Goal: Task Accomplishment & Management: Manage account settings

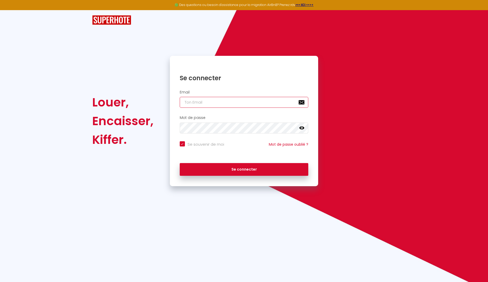
type input "emmanuel@magnhome.fr"
checkbox input "true"
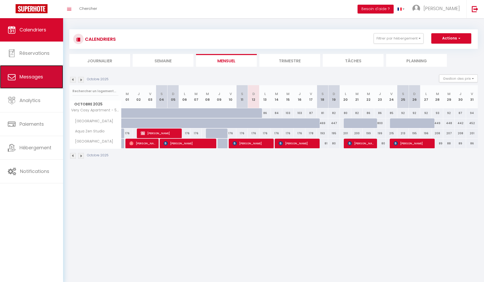
click at [38, 75] on span "Messages" at bounding box center [31, 76] width 24 height 6
select select "message"
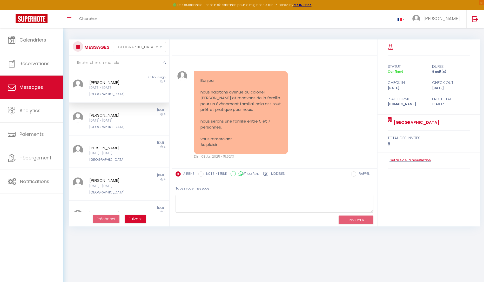
scroll to position [5086, 0]
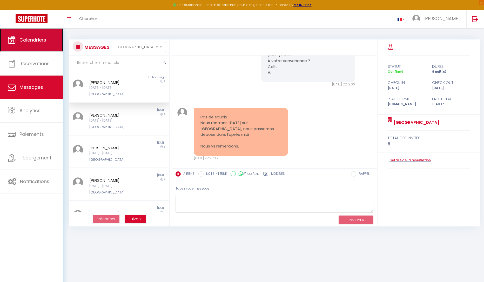
click at [43, 42] on span "Calendriers" at bounding box center [32, 40] width 27 height 6
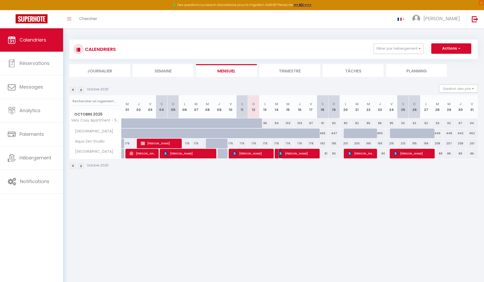
click at [304, 152] on span "Severine Fürst" at bounding box center [298, 154] width 38 height 10
select select "OK"
select select "KO"
select select "0"
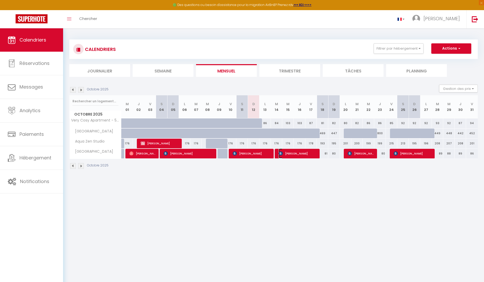
select select "1"
select select
select select "15892"
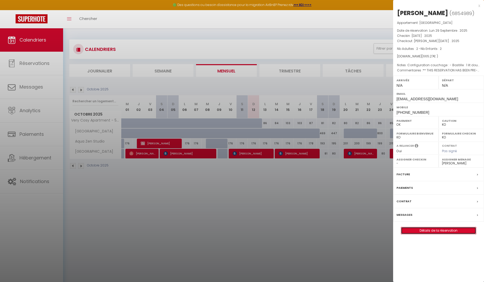
click at [447, 232] on link "Détails de la réservation" at bounding box center [438, 230] width 75 height 7
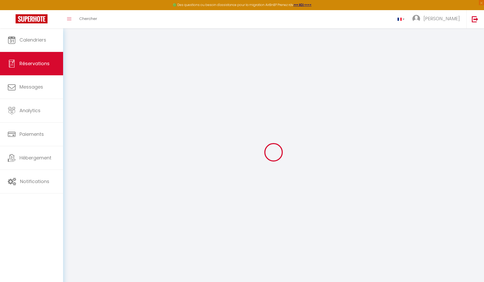
select select
checkbox input "false"
select select
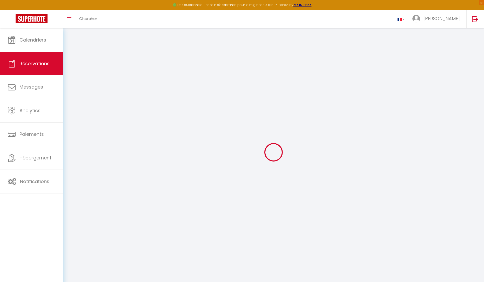
checkbox input "false"
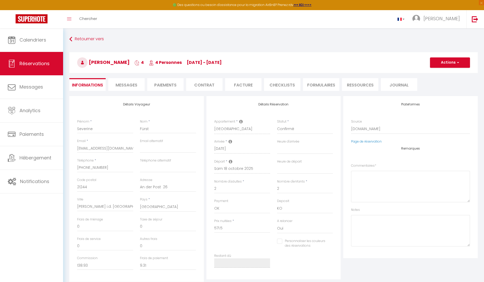
select select
checkbox input "false"
type textarea "** THIS RESERVATION HAS BEEN PRE-PAID ** Reservation has a cancellation grace p…"
type textarea "Configuration couchage : - Bastille : 1 lit doubre - Trocadéo : 2 lits simples"
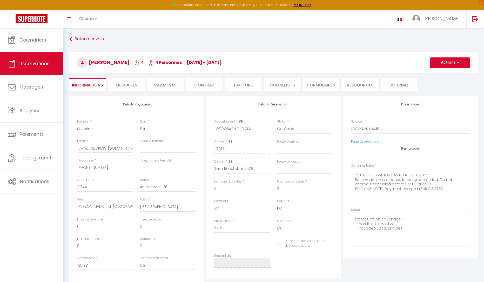
type input "60"
type input "33.77"
select select
checkbox input "false"
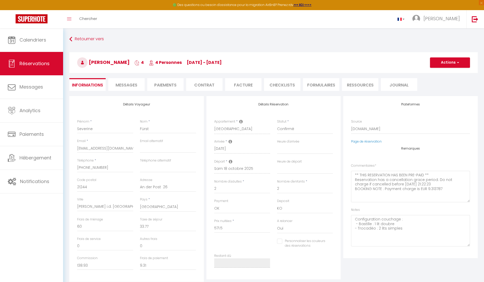
select select
